Goal: Navigation & Orientation: Find specific page/section

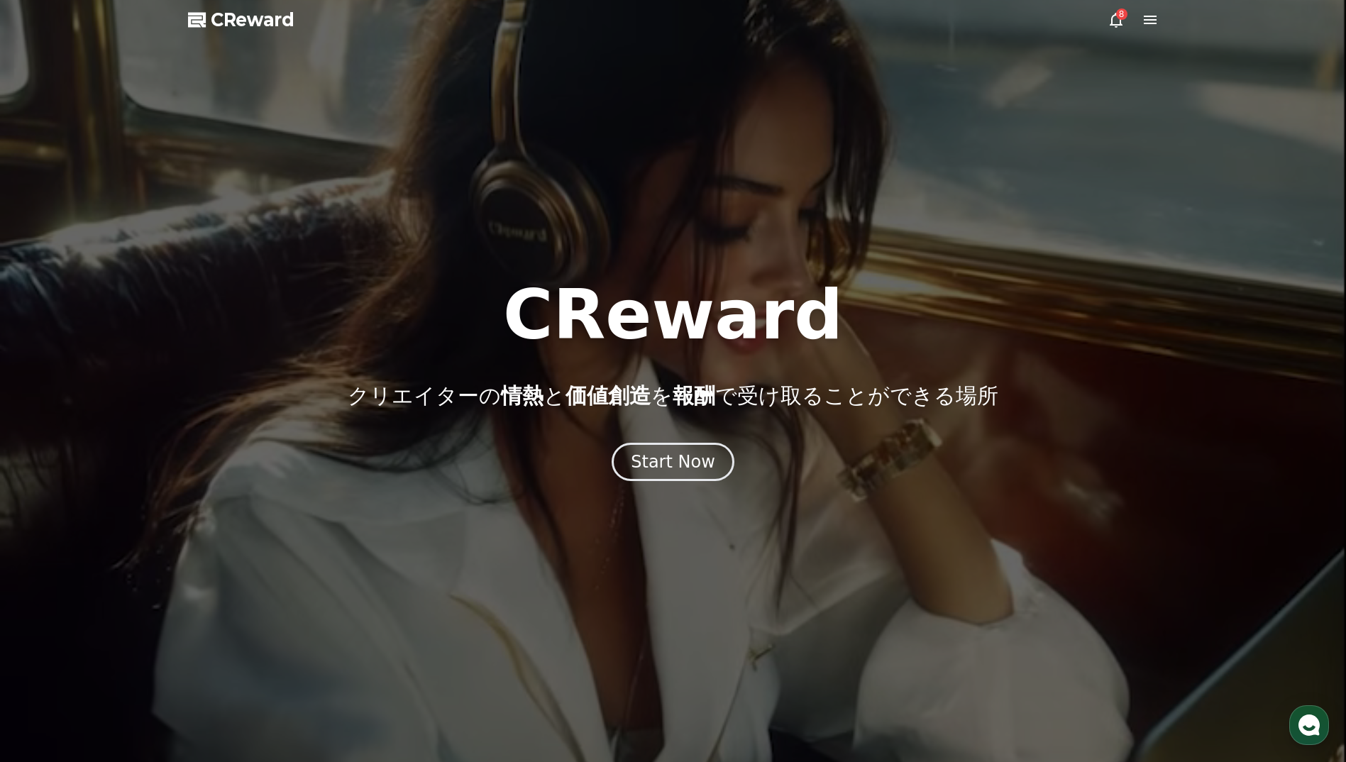
click at [1116, 20] on icon at bounding box center [1116, 19] width 17 height 17
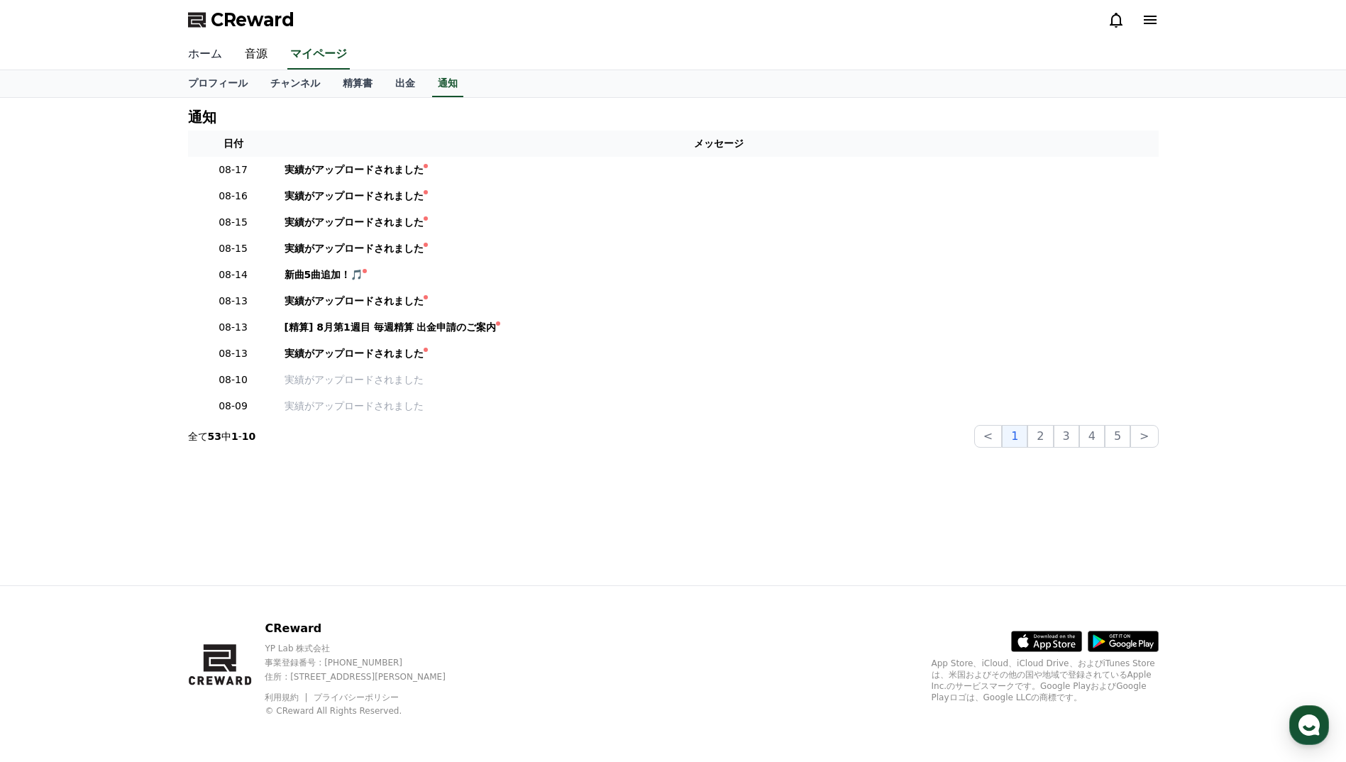
click at [199, 53] on link "ホーム" at bounding box center [205, 55] width 57 height 30
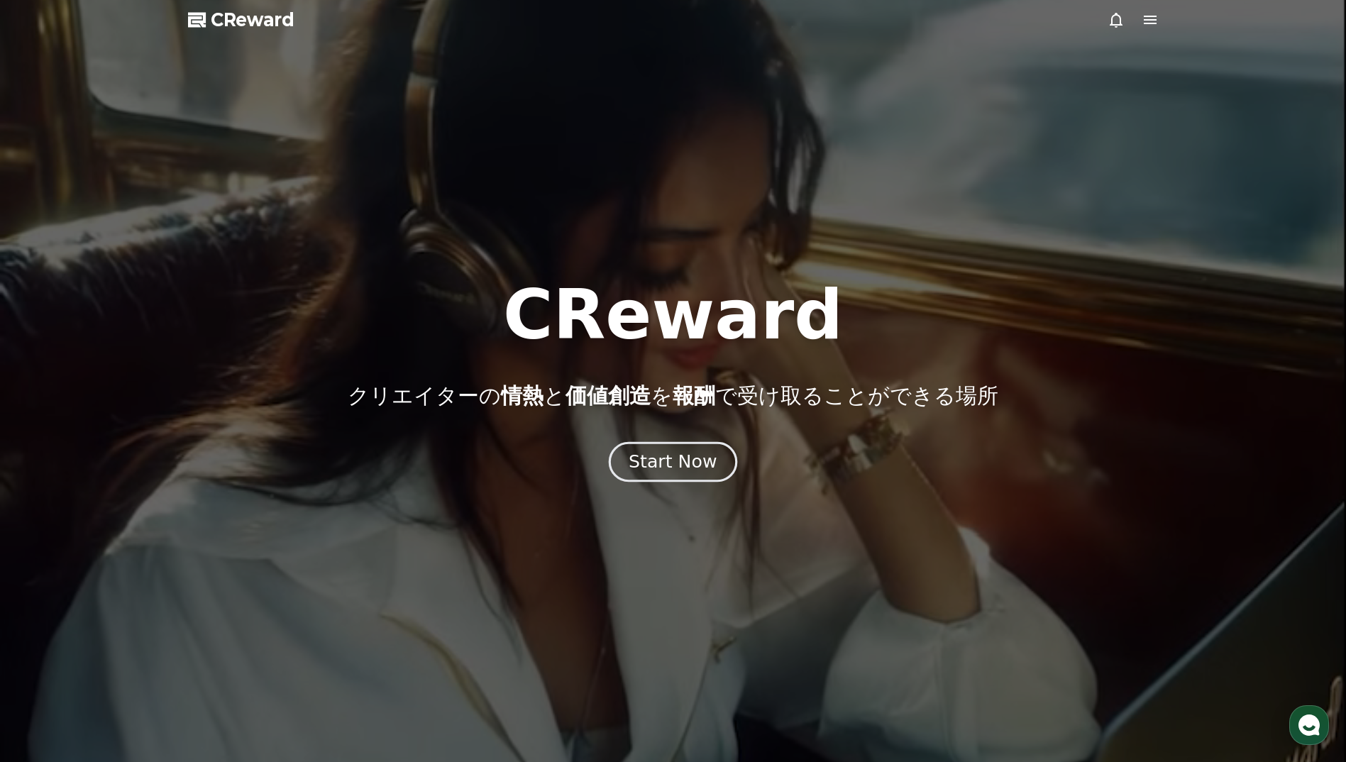
click at [664, 469] on div "Start Now" at bounding box center [673, 462] width 88 height 24
